Goal: Task Accomplishment & Management: Complete application form

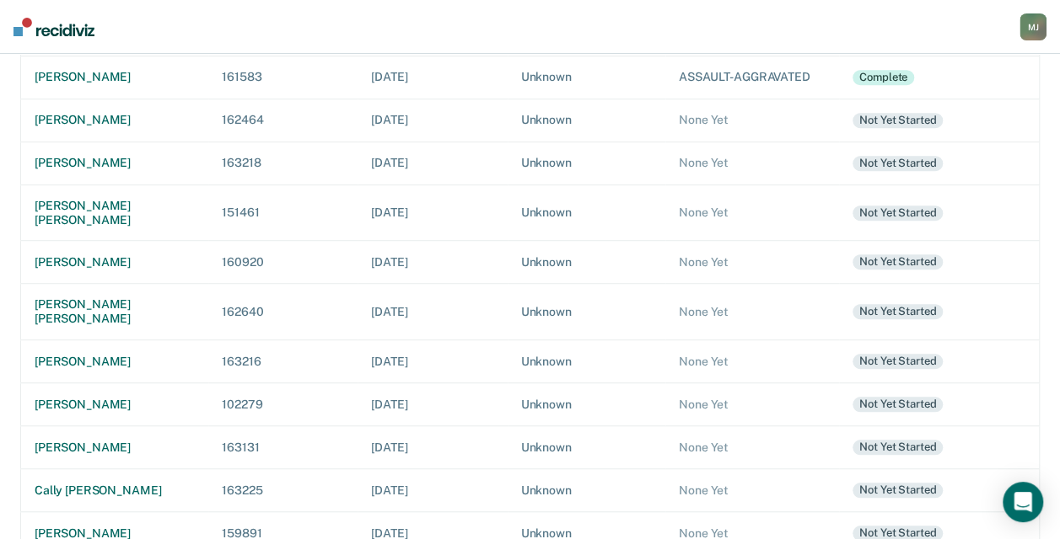
scroll to position [457, 0]
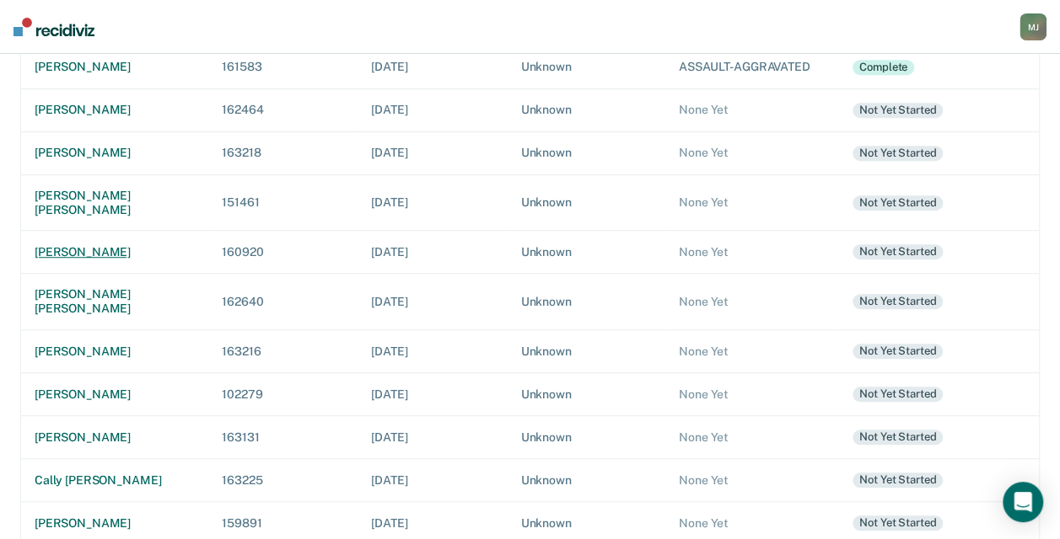
click at [78, 245] on div "[PERSON_NAME]" at bounding box center [115, 252] width 160 height 14
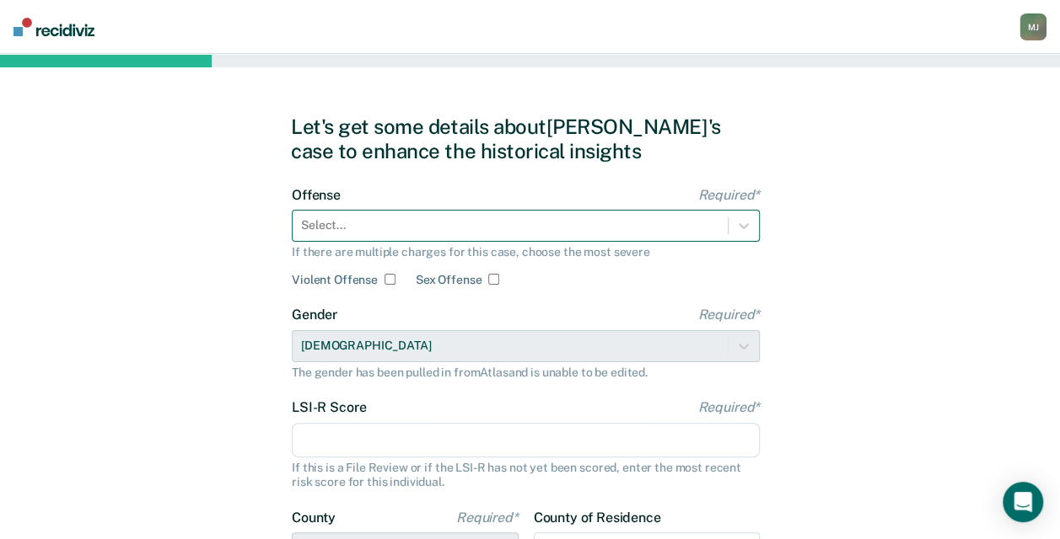
click at [483, 228] on div at bounding box center [510, 226] width 418 height 18
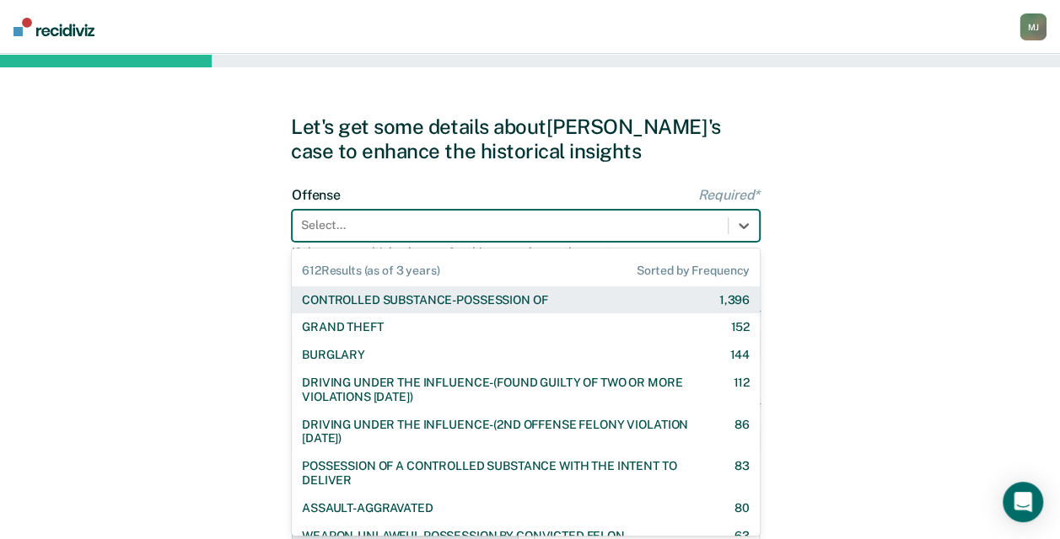
click at [491, 302] on div "CONTROLLED SUBSTANCE-POSSESSION OF" at bounding box center [424, 300] width 245 height 14
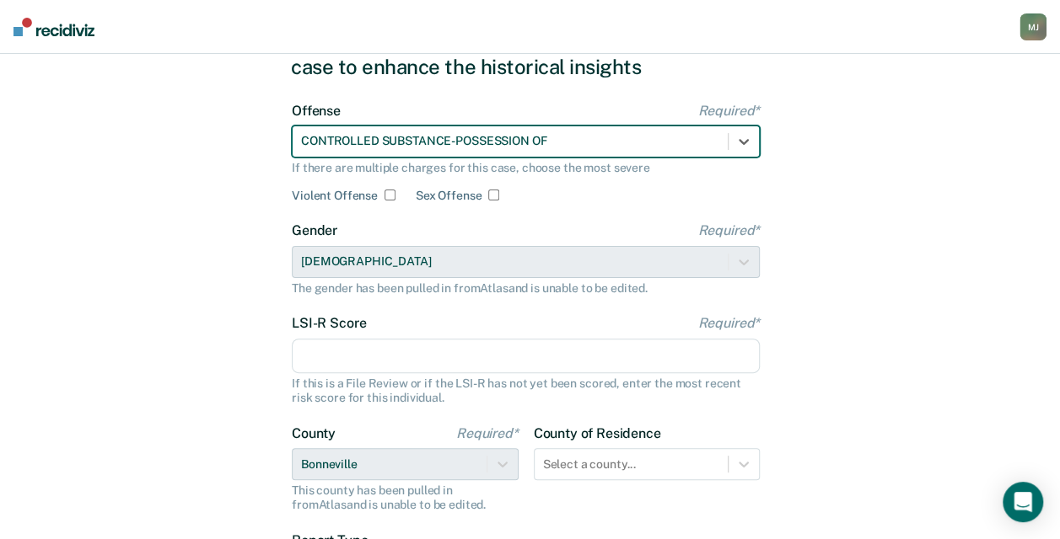
scroll to position [169, 0]
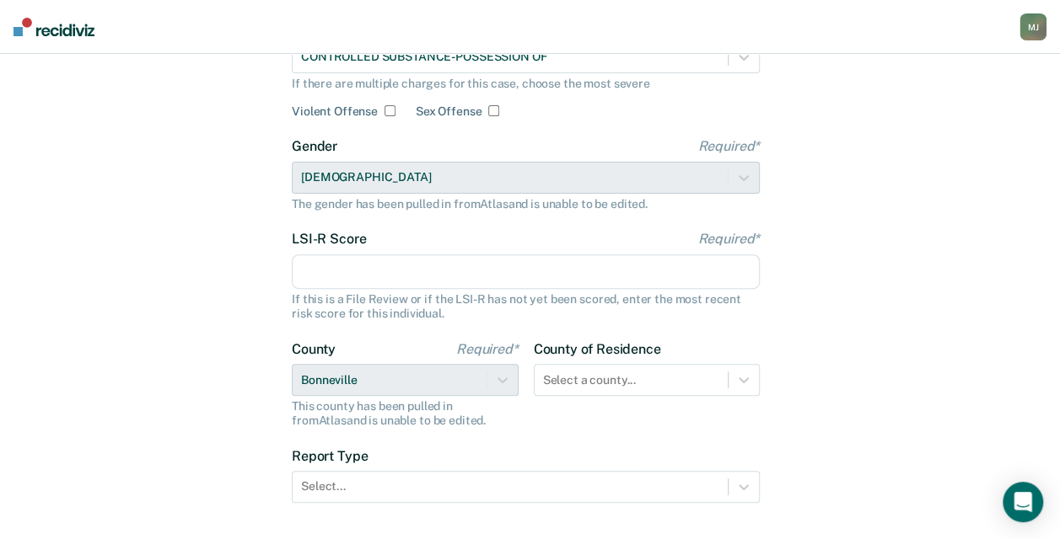
click at [470, 274] on input "LSI-R Score Required*" at bounding box center [526, 272] width 468 height 35
type input "33"
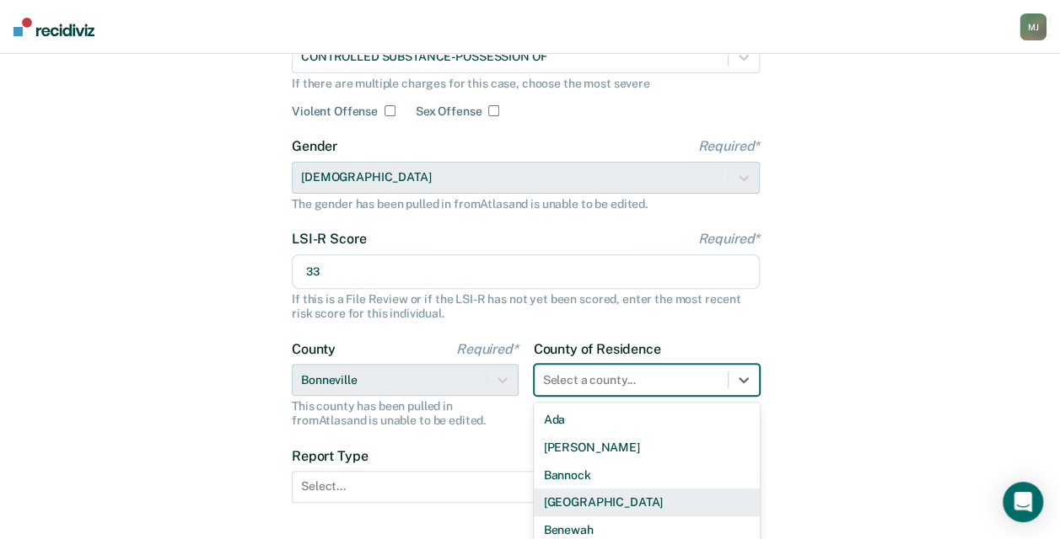
scroll to position [284, 0]
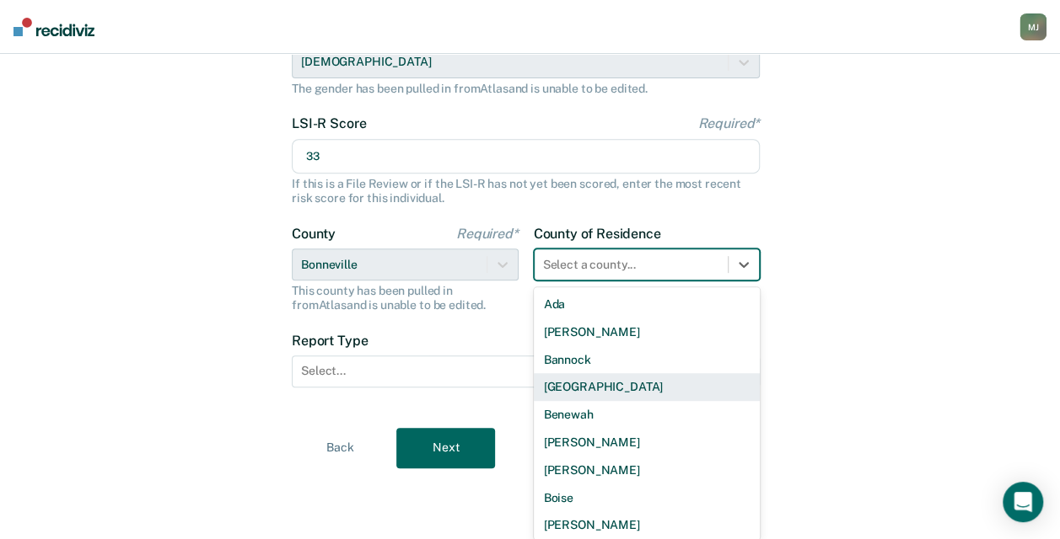
click at [590, 281] on div "44 results available. Use Up and Down to choose options, press Enter to select …" at bounding box center [647, 265] width 227 height 32
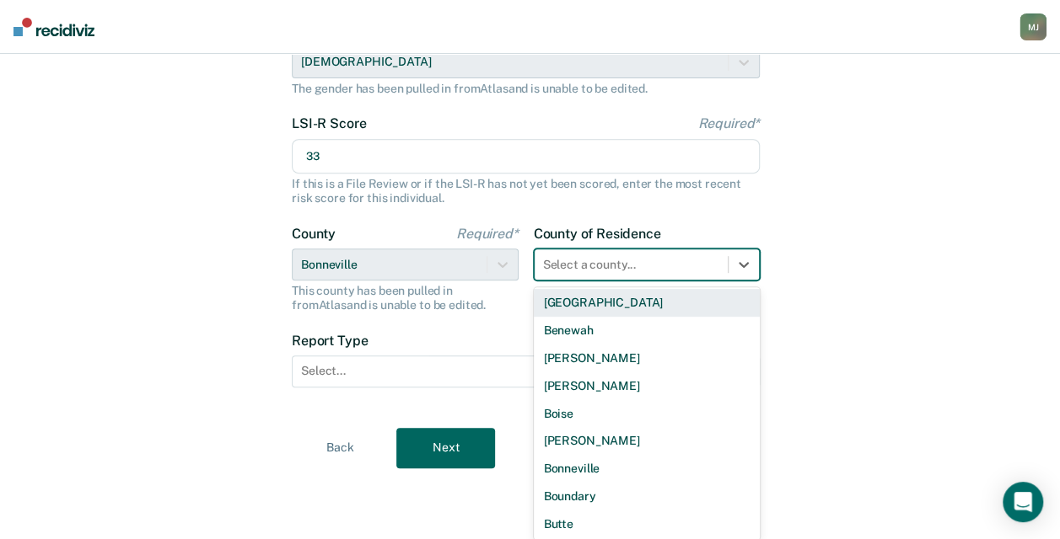
scroll to position [169, 0]
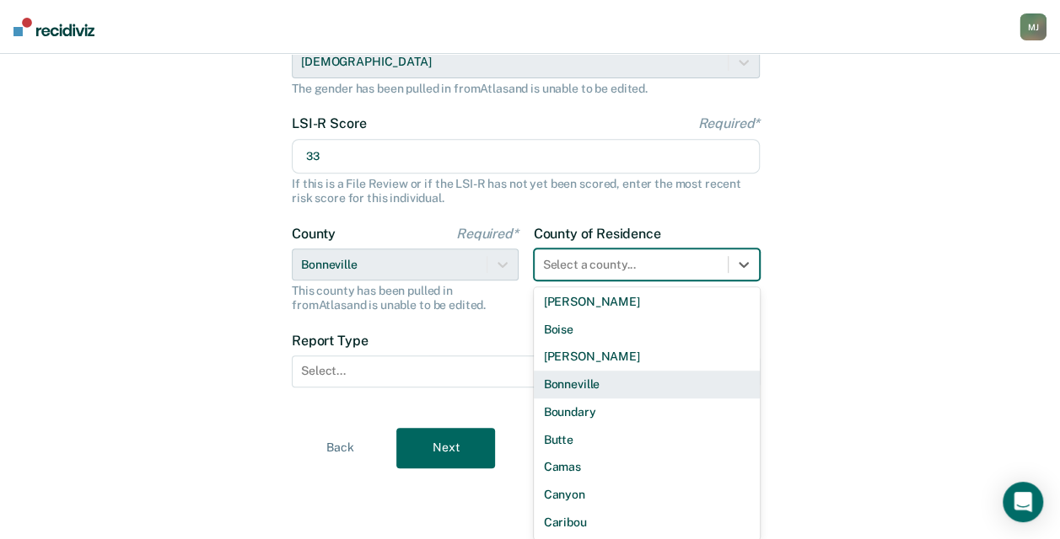
click at [590, 384] on div "Bonneville" at bounding box center [647, 385] width 227 height 28
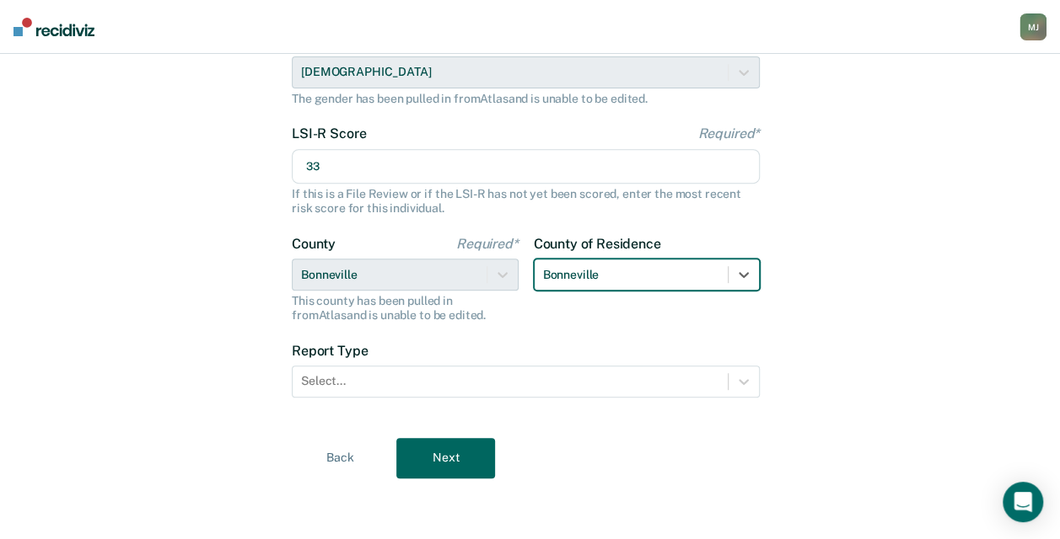
scroll to position [273, 0]
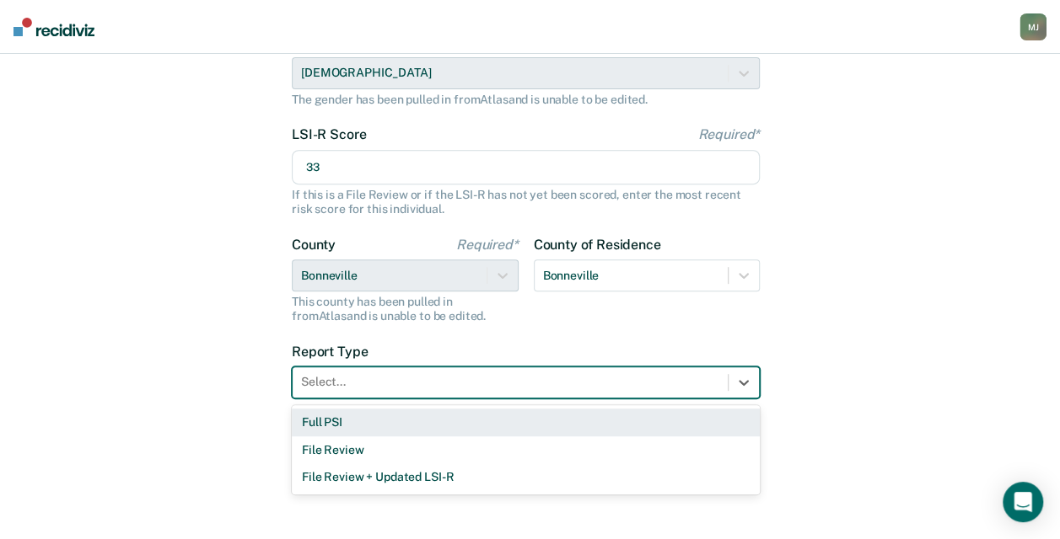
click at [609, 388] on div at bounding box center [510, 382] width 418 height 18
click at [597, 416] on div "Full PSI" at bounding box center [526, 423] width 468 height 28
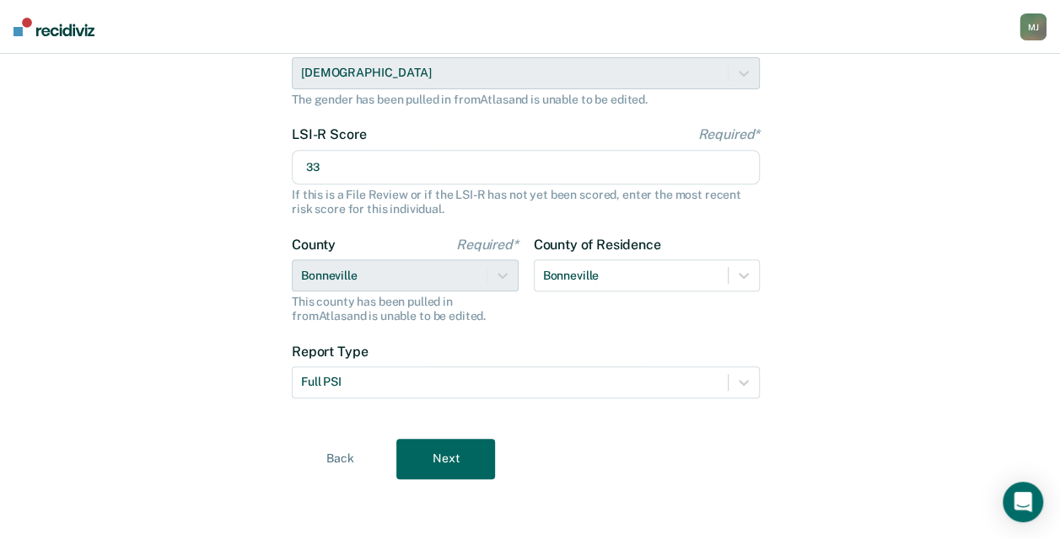
click at [469, 450] on button "Next" at bounding box center [445, 459] width 99 height 40
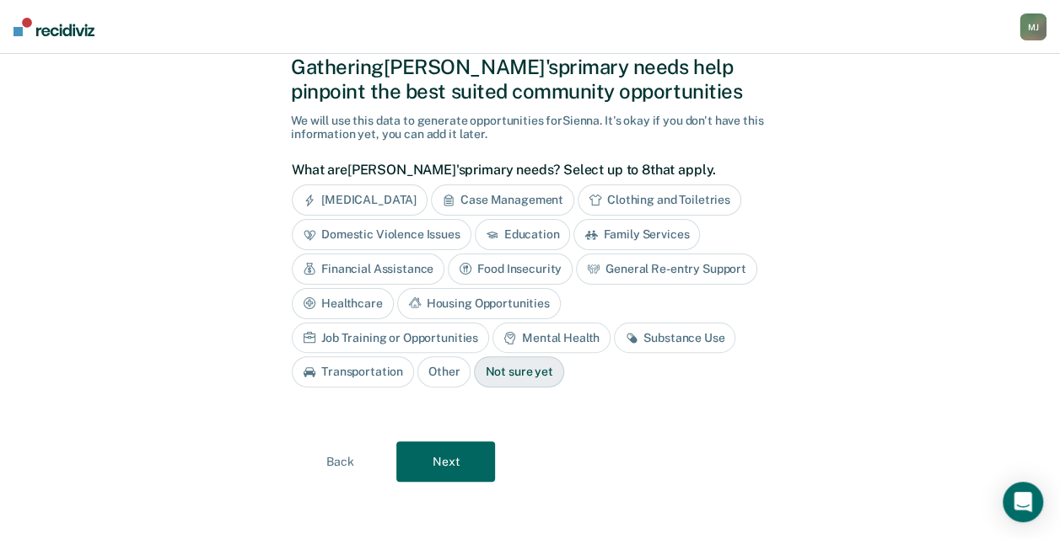
click at [469, 450] on button "Next" at bounding box center [445, 462] width 99 height 40
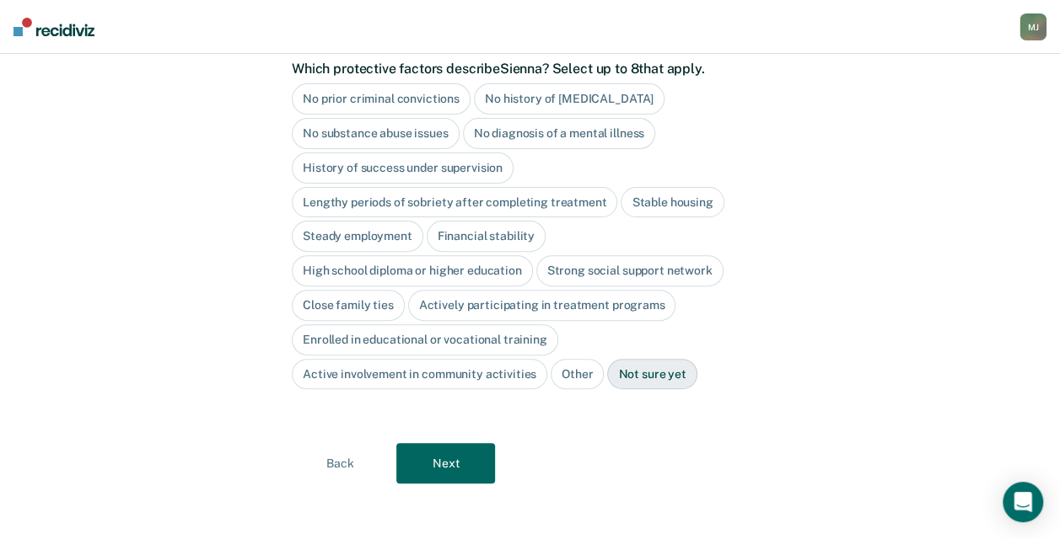
click at [469, 450] on button "Next" at bounding box center [445, 463] width 99 height 40
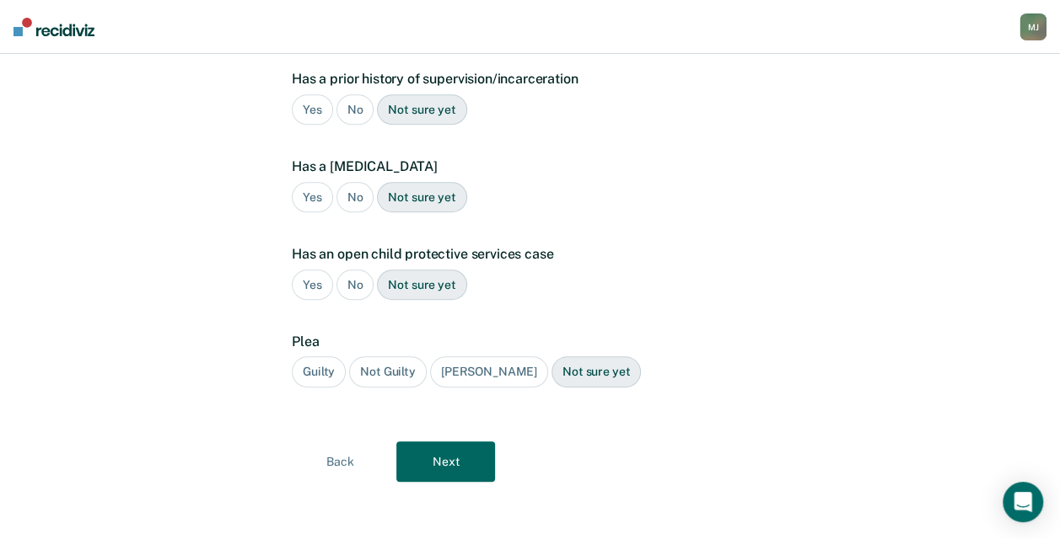
click at [469, 450] on button "Next" at bounding box center [445, 462] width 99 height 40
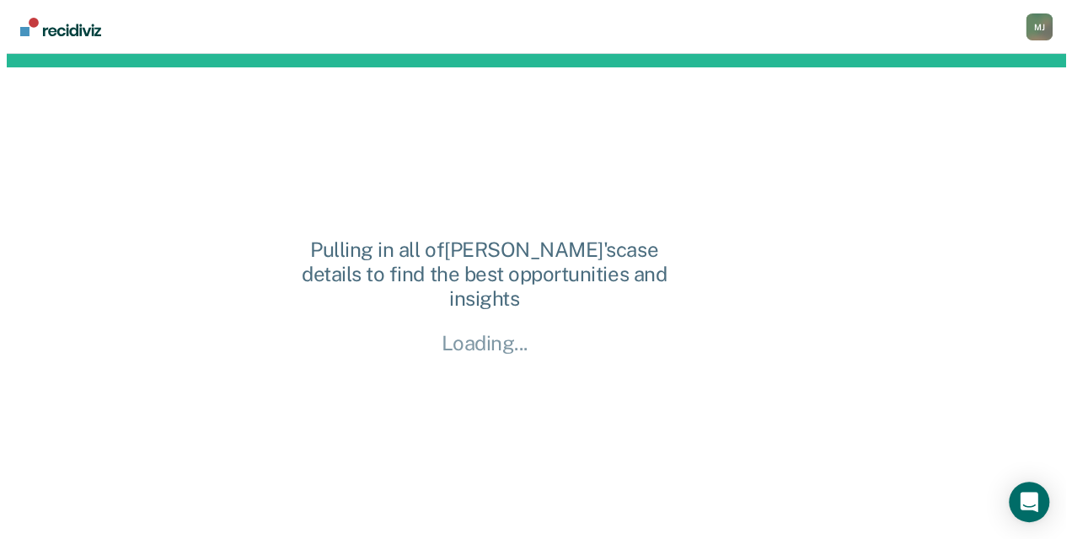
scroll to position [0, 0]
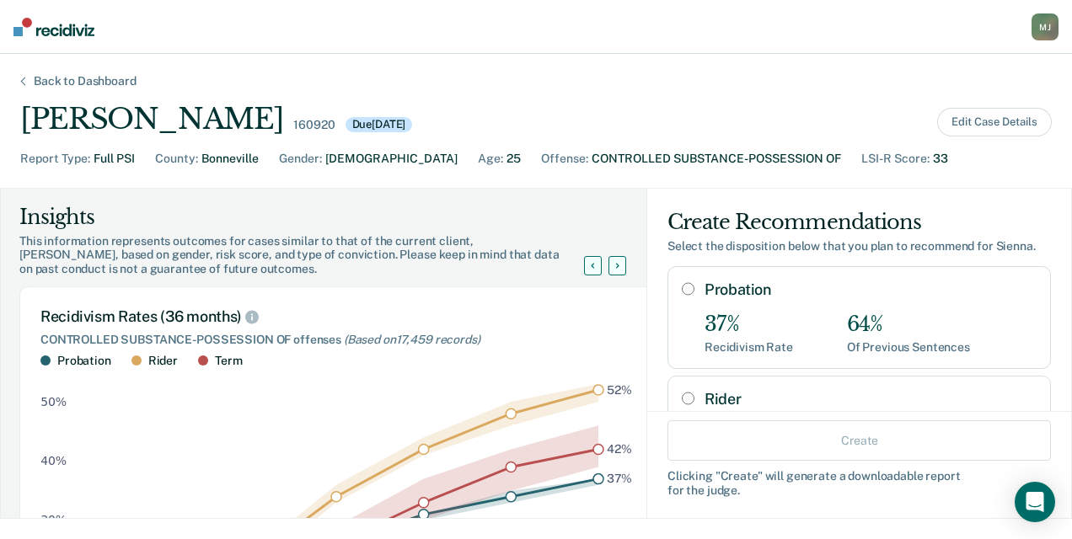
click at [682, 399] on input "Rider" at bounding box center [688, 398] width 13 height 13
radio input "true"
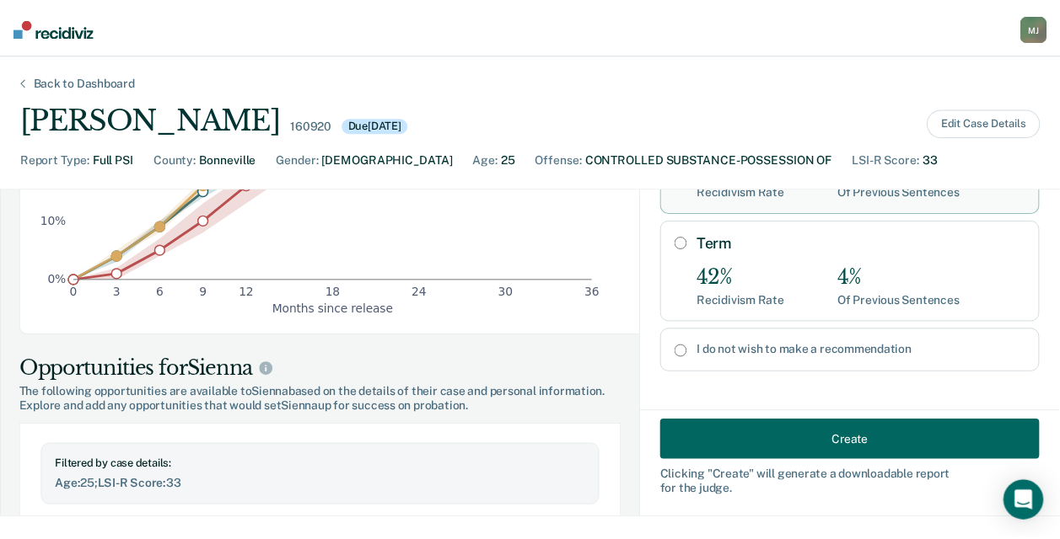
scroll to position [445, 0]
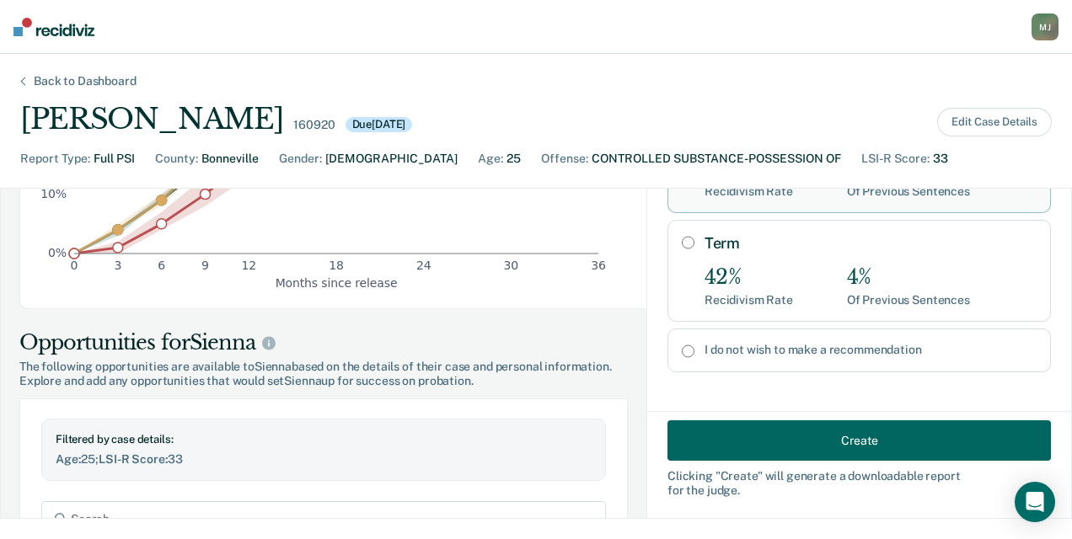
click at [759, 438] on button "Create" at bounding box center [860, 441] width 384 height 40
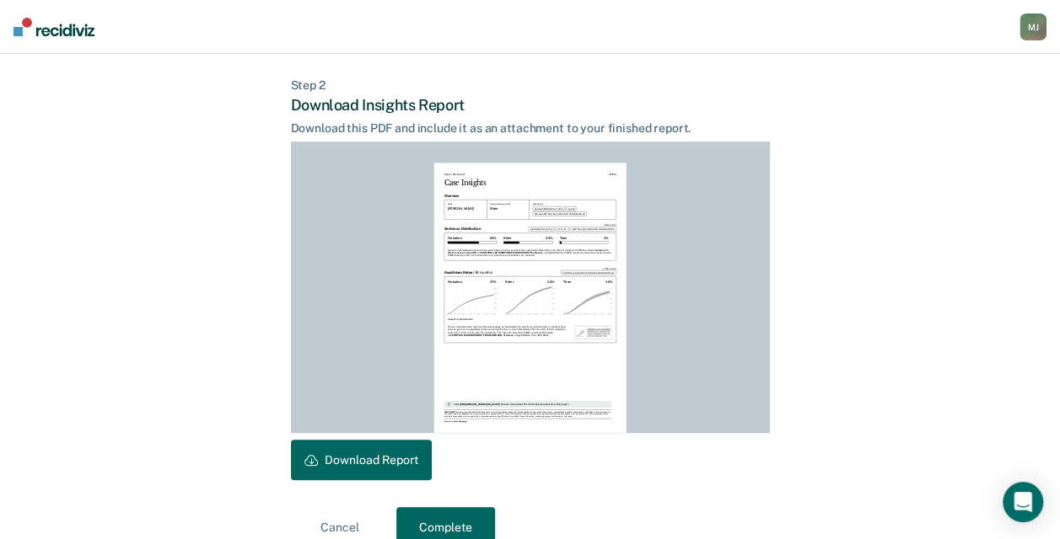
scroll to position [421, 0]
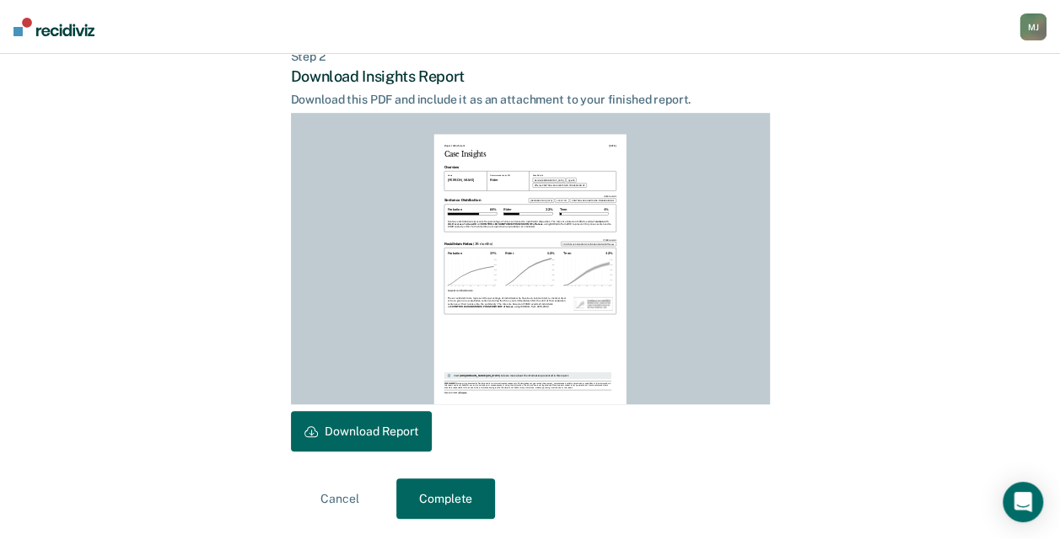
click at [379, 427] on button "Download Report" at bounding box center [361, 431] width 141 height 40
click at [449, 497] on button "Complete" at bounding box center [445, 499] width 99 height 40
